Goal: Information Seeking & Learning: Learn about a topic

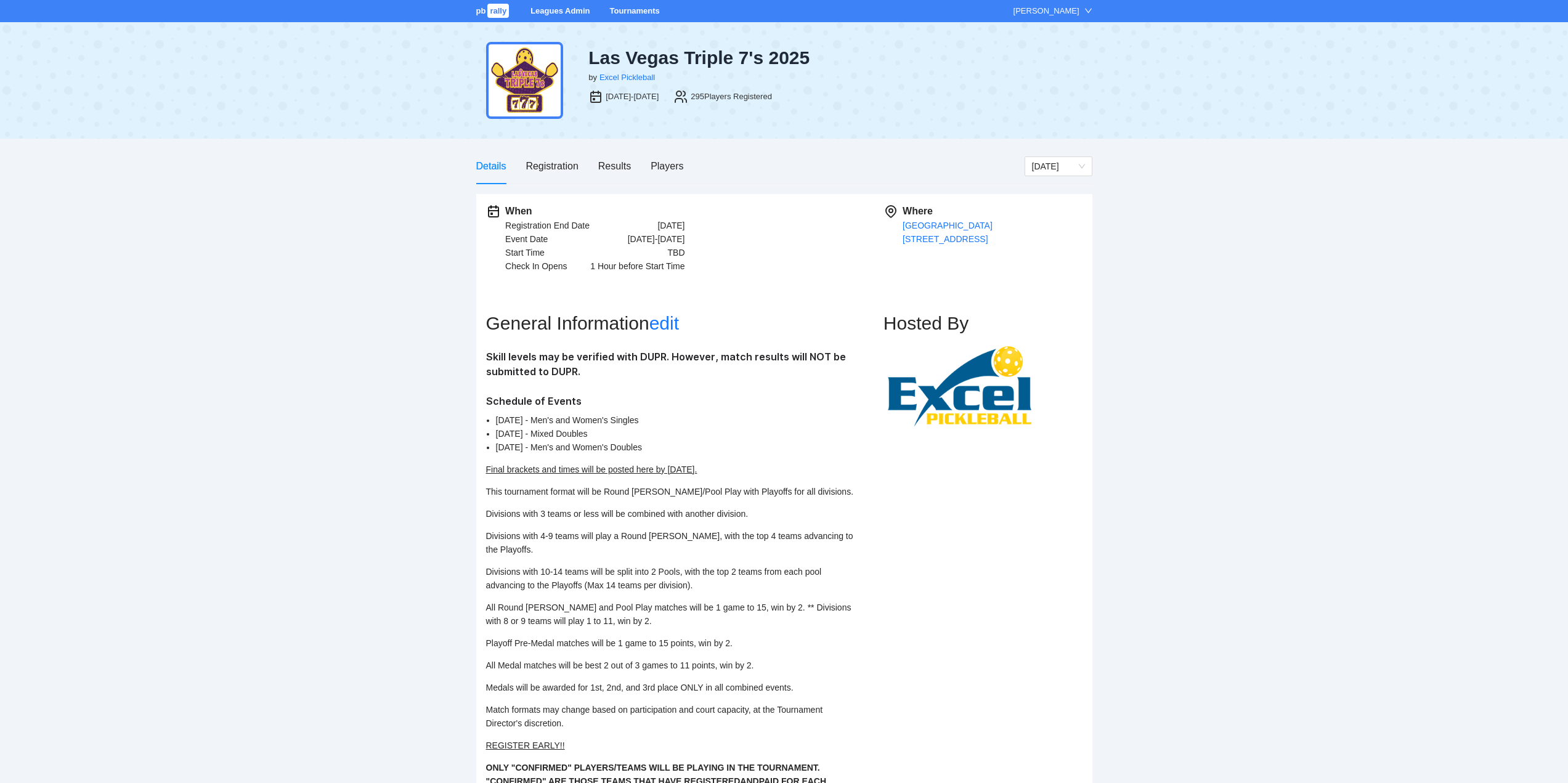
click at [630, 9] on link "Tournaments" at bounding box center [634, 10] width 50 height 9
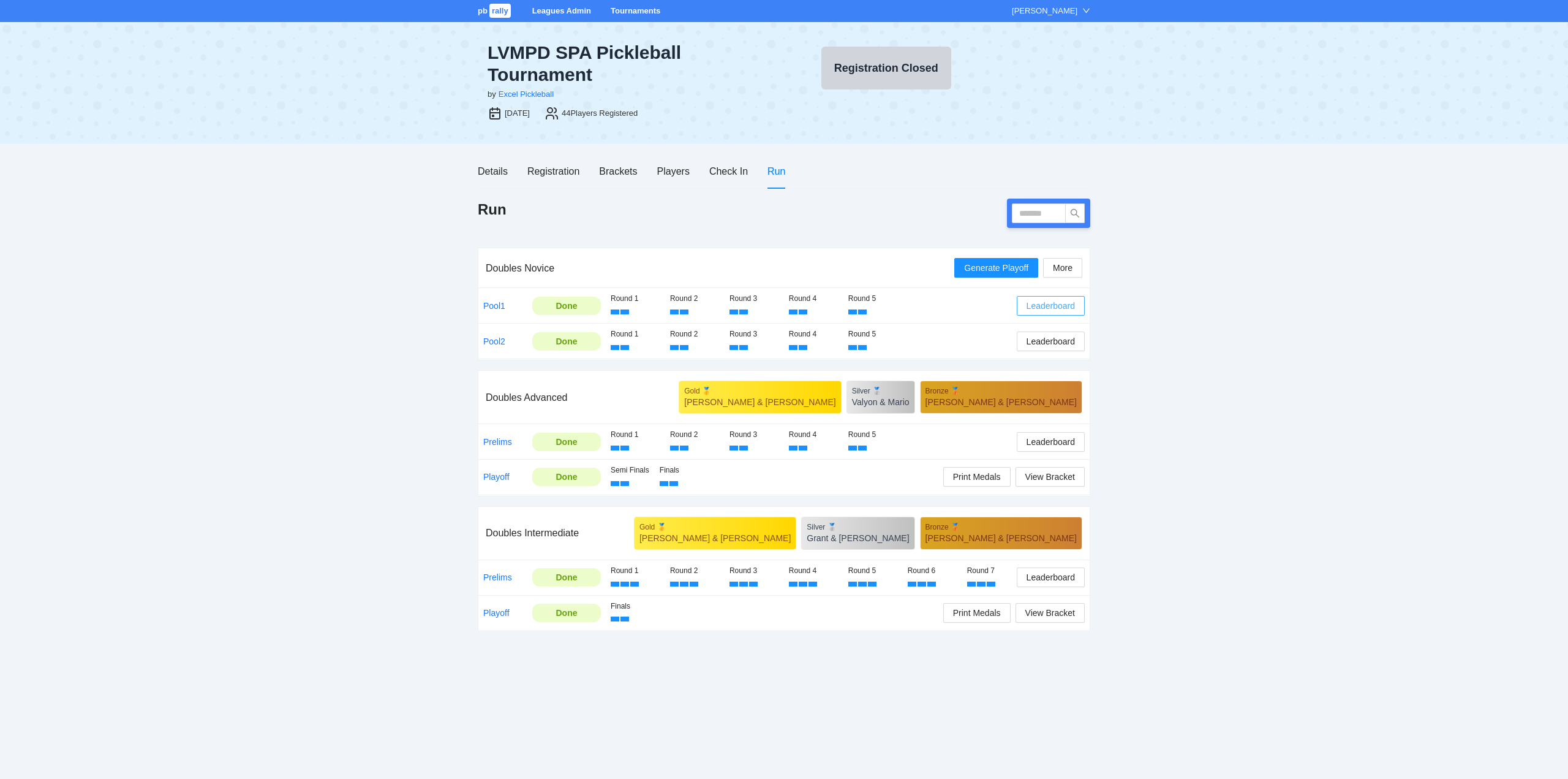
click at [1051, 305] on span "Leaderboard" at bounding box center [1051, 306] width 48 height 14
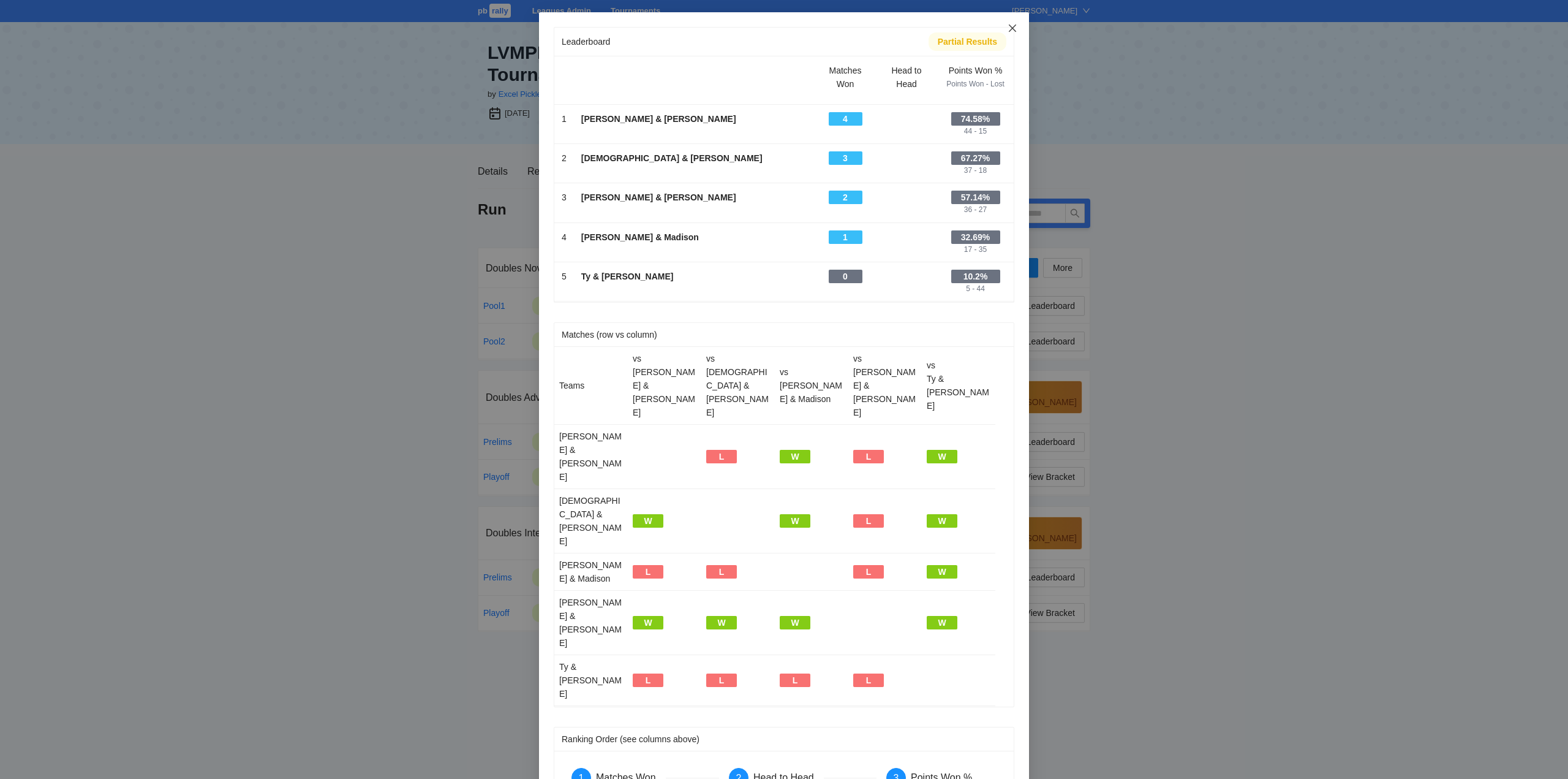
click at [1013, 27] on icon "close" at bounding box center [1012, 28] width 8 height 8
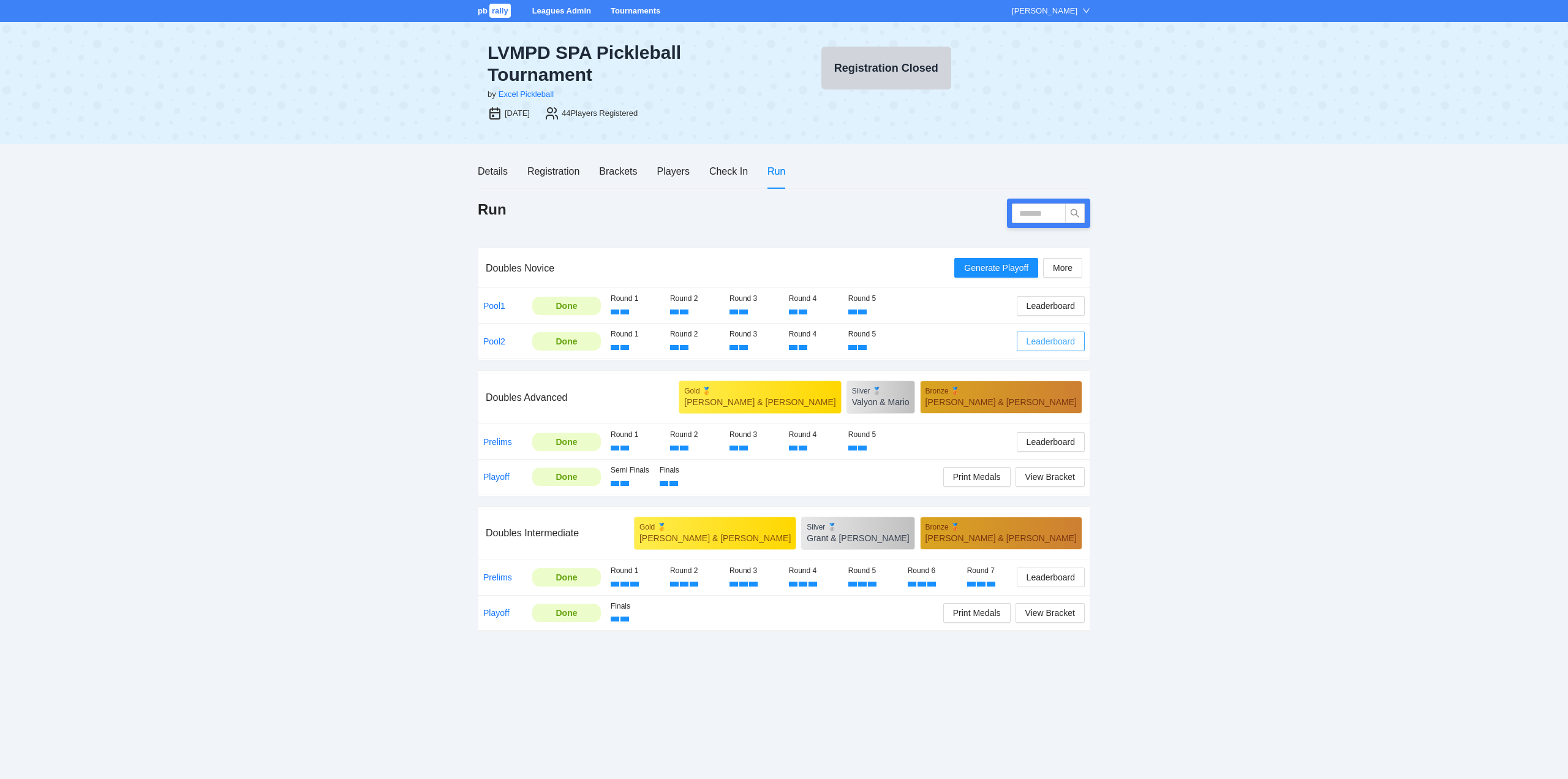
click at [1039, 338] on span "Leaderboard" at bounding box center [1051, 341] width 48 height 14
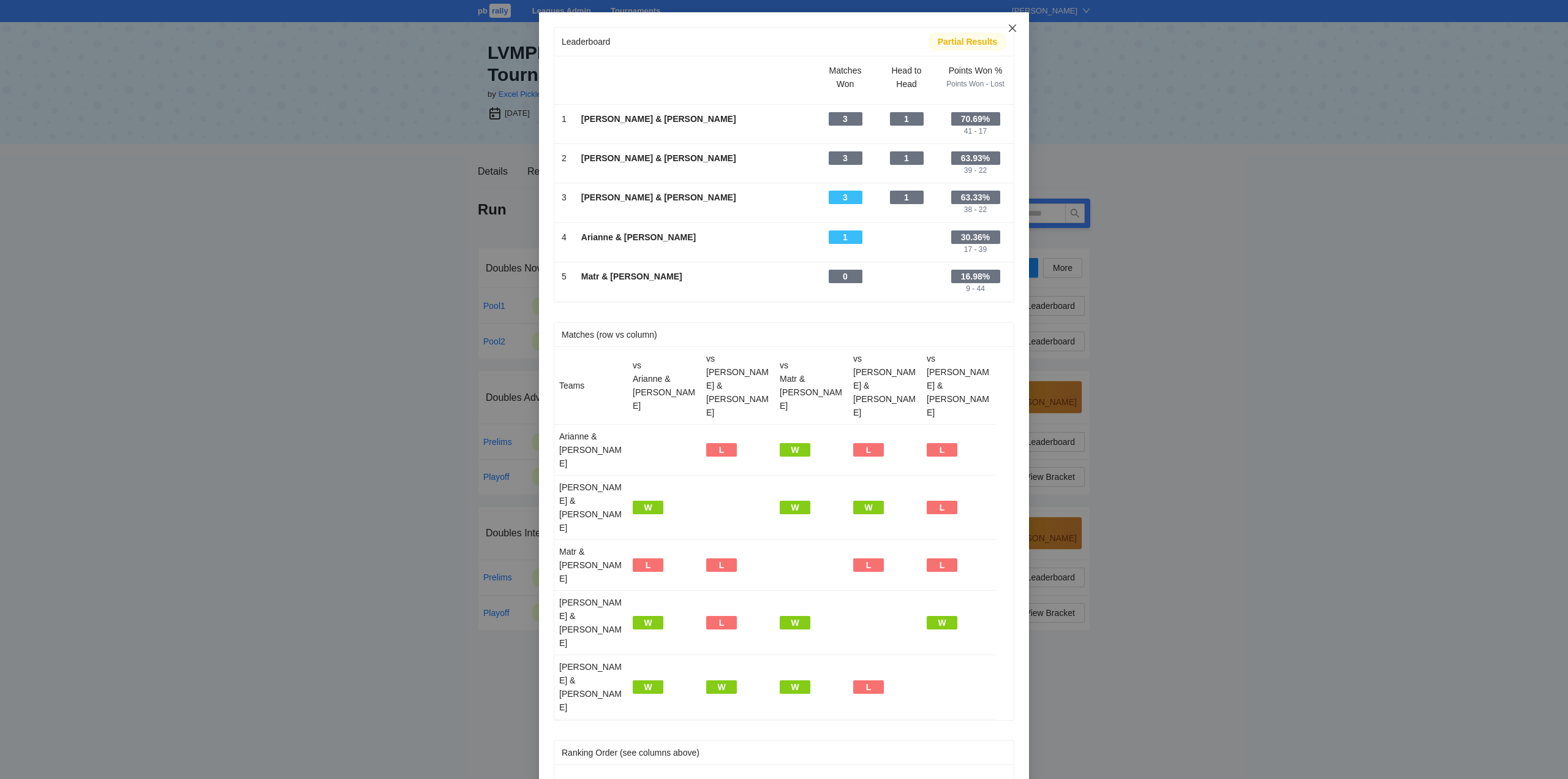
click at [1011, 27] on icon "close" at bounding box center [1012, 28] width 8 height 8
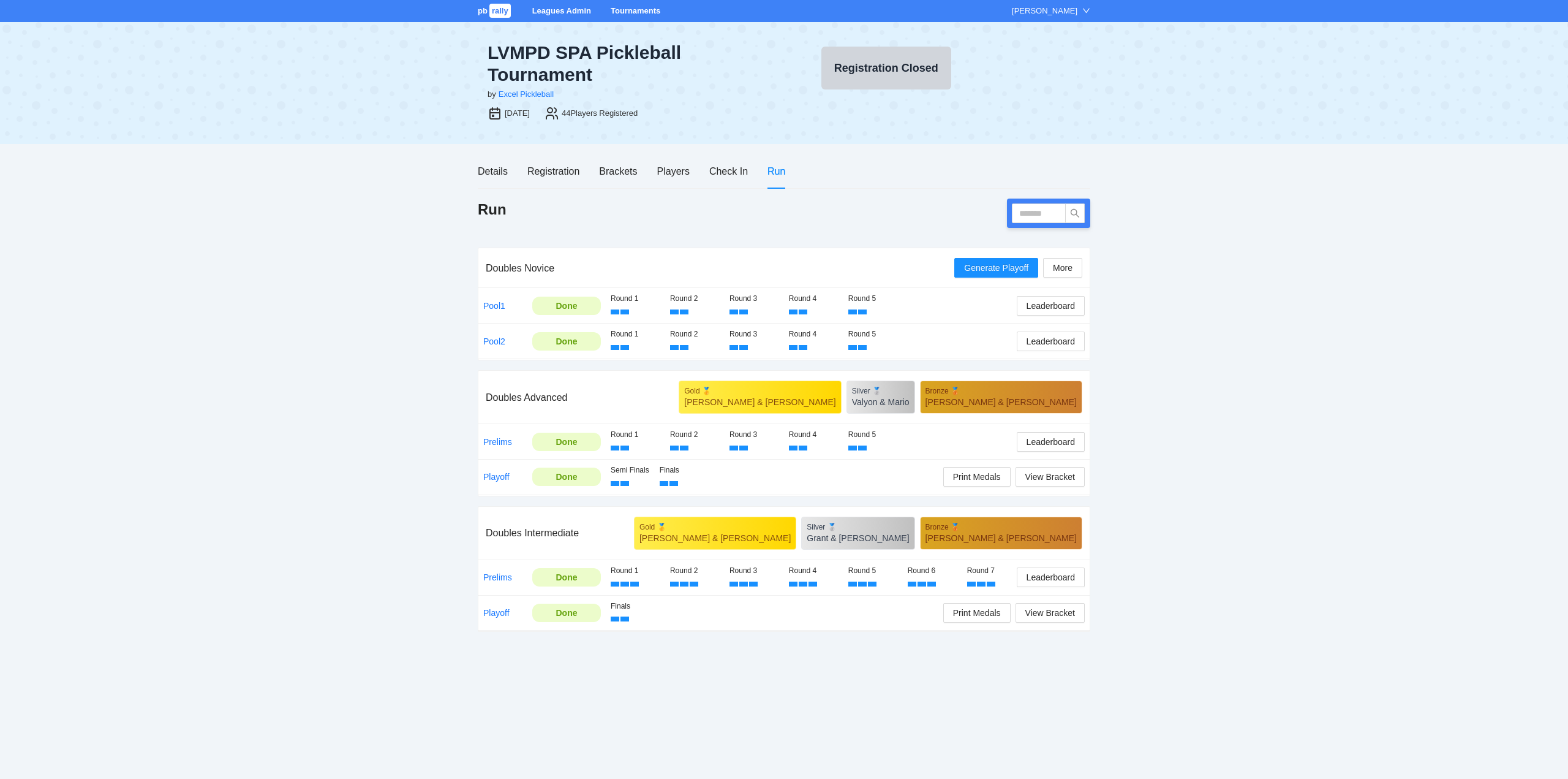
click at [631, 8] on link "Tournaments" at bounding box center [636, 10] width 50 height 9
